Goal: Task Accomplishment & Management: Manage account settings

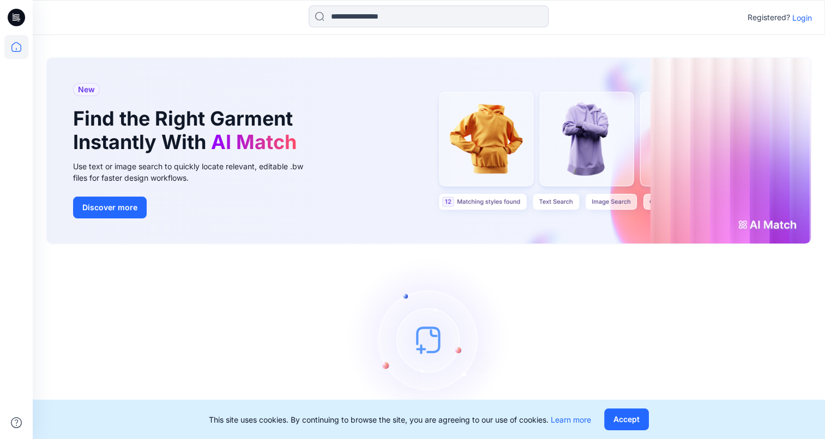
click at [15, 21] on icon at bounding box center [16, 17] width 17 height 17
click at [801, 22] on p "Login" at bounding box center [803, 17] width 20 height 11
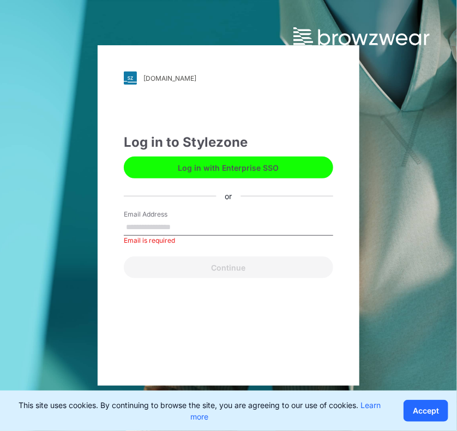
click at [179, 227] on input "Email Address" at bounding box center [228, 227] width 209 height 16
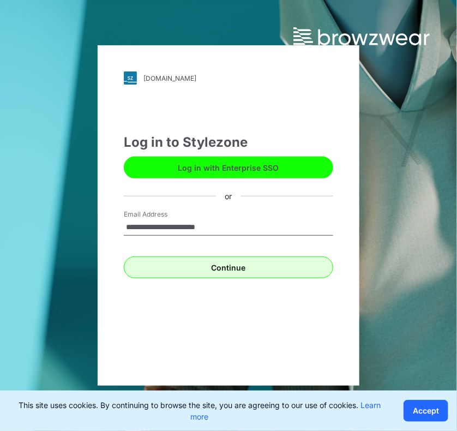
type input "**********"
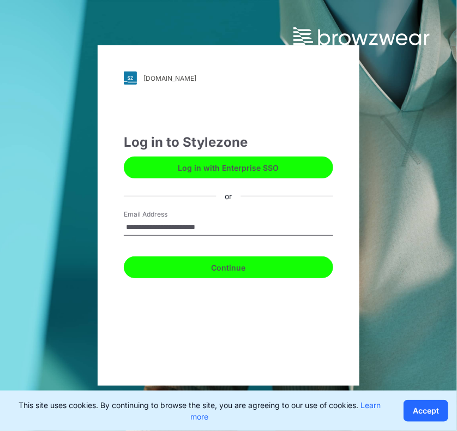
click at [188, 267] on button "Continue" at bounding box center [228, 267] width 209 height 22
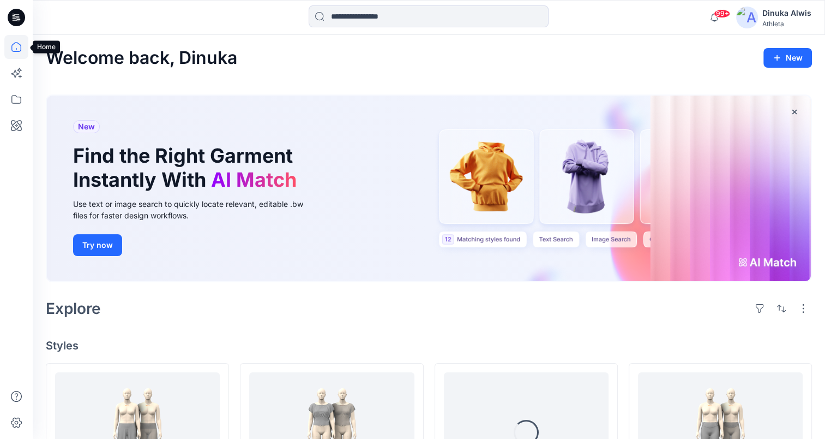
click at [17, 51] on icon at bounding box center [16, 47] width 10 height 10
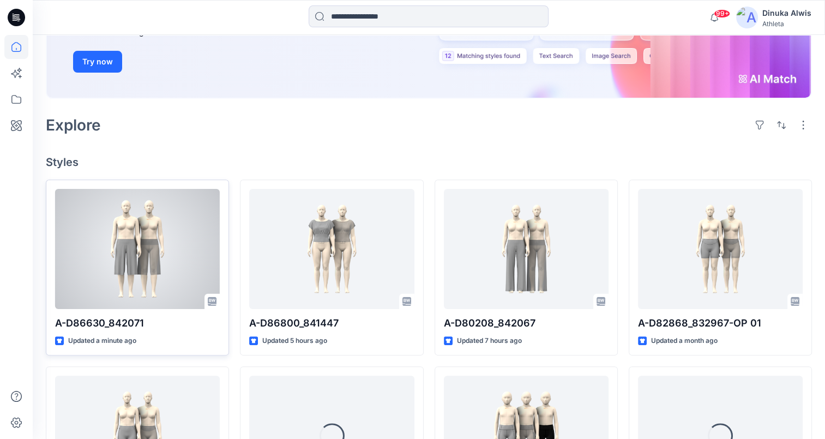
scroll to position [218, 0]
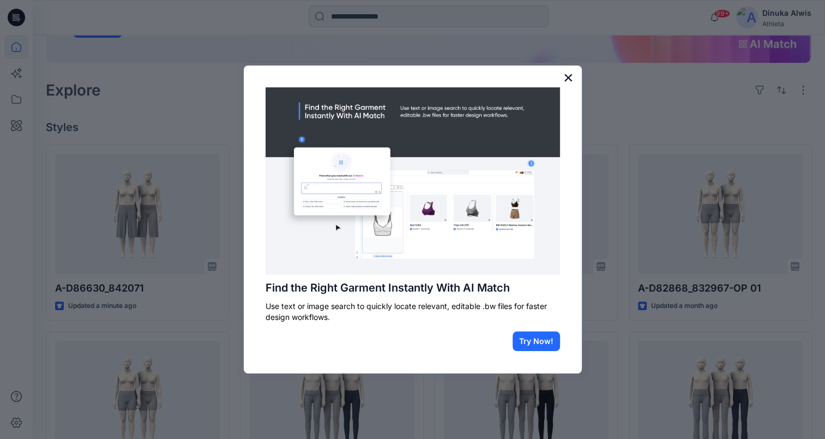
click at [569, 77] on button "×" at bounding box center [568, 77] width 10 height 17
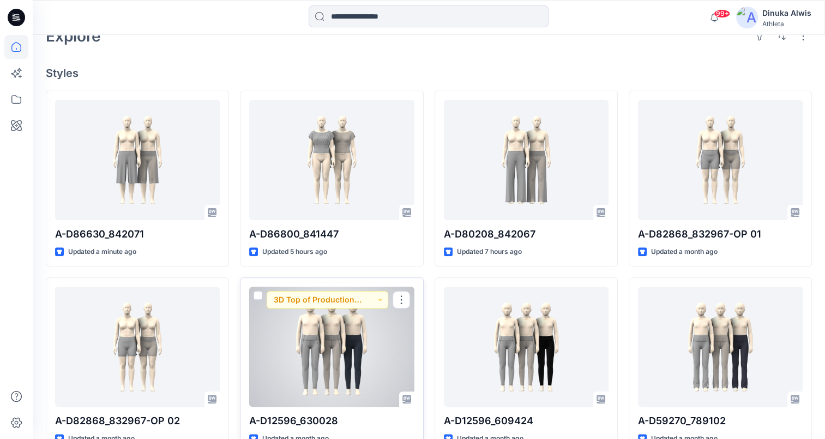
scroll to position [273, 0]
